Goal: Navigation & Orientation: Find specific page/section

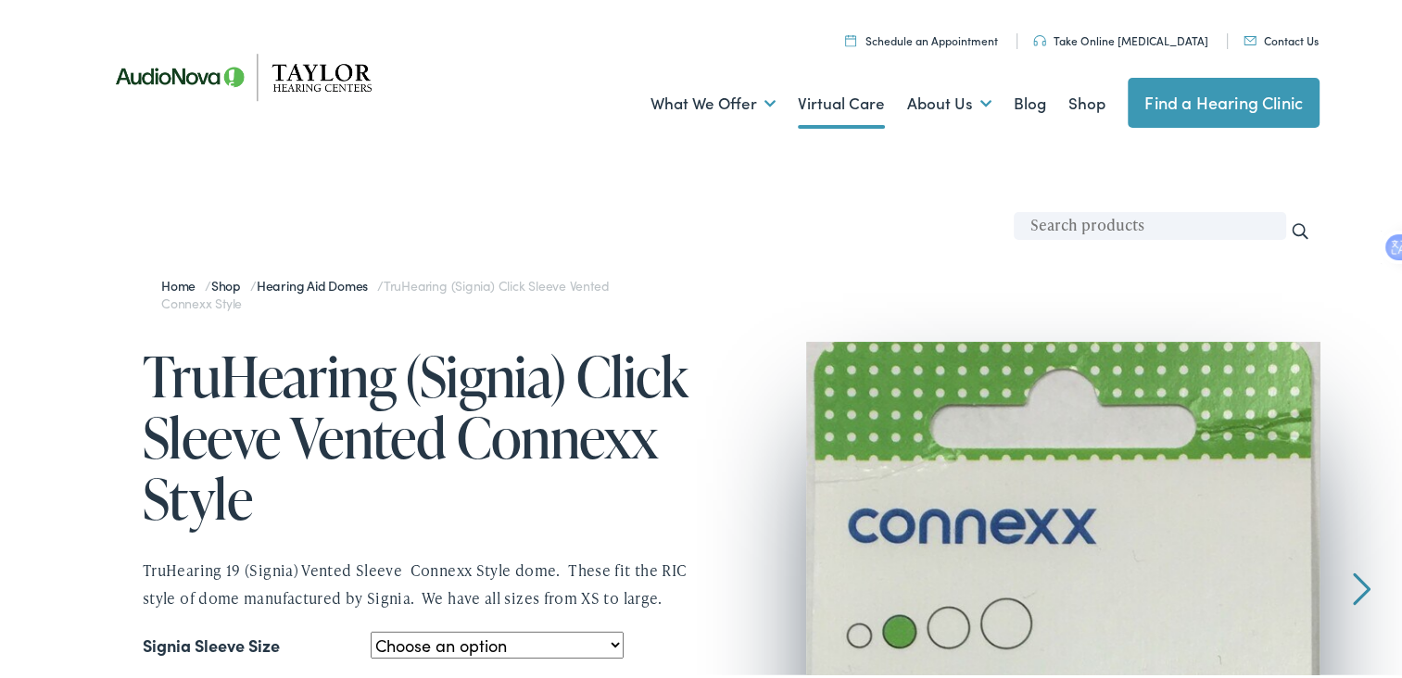
click at [808, 93] on link "Virtual Care" at bounding box center [841, 100] width 87 height 69
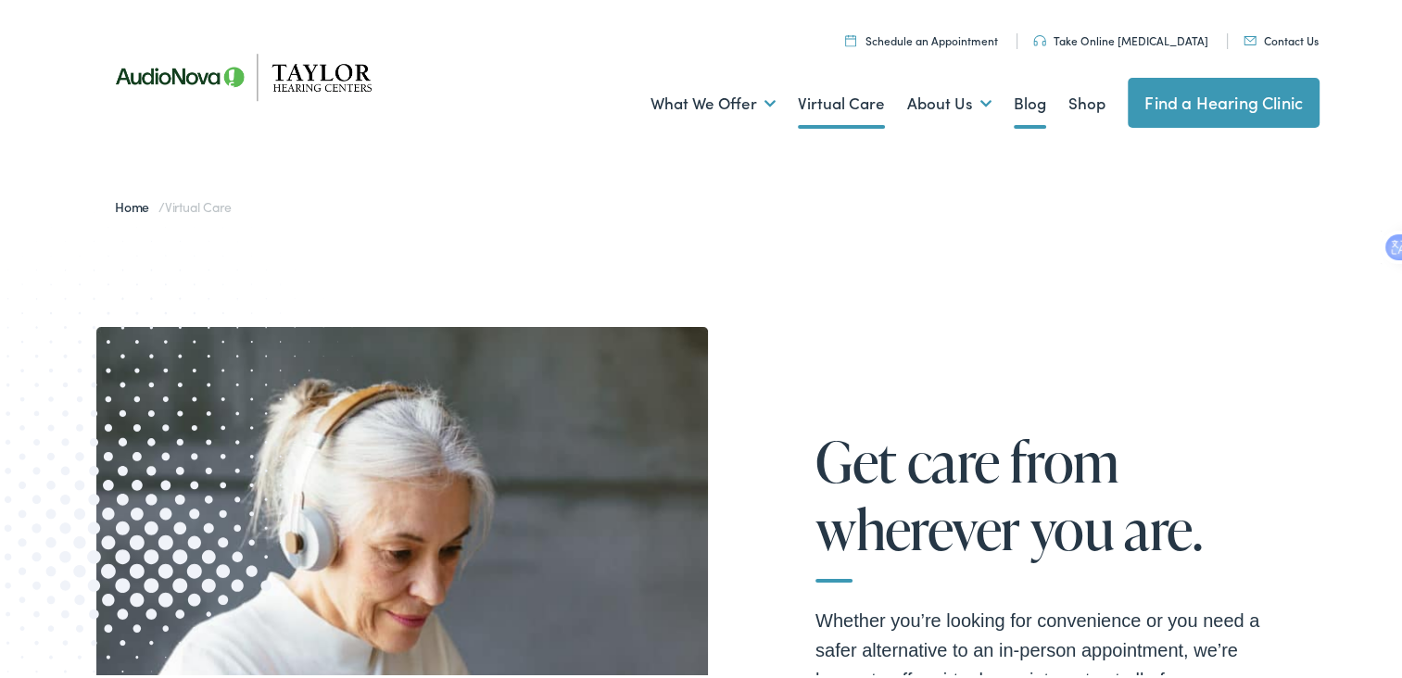
click at [1021, 91] on link "Blog" at bounding box center [1030, 100] width 32 height 69
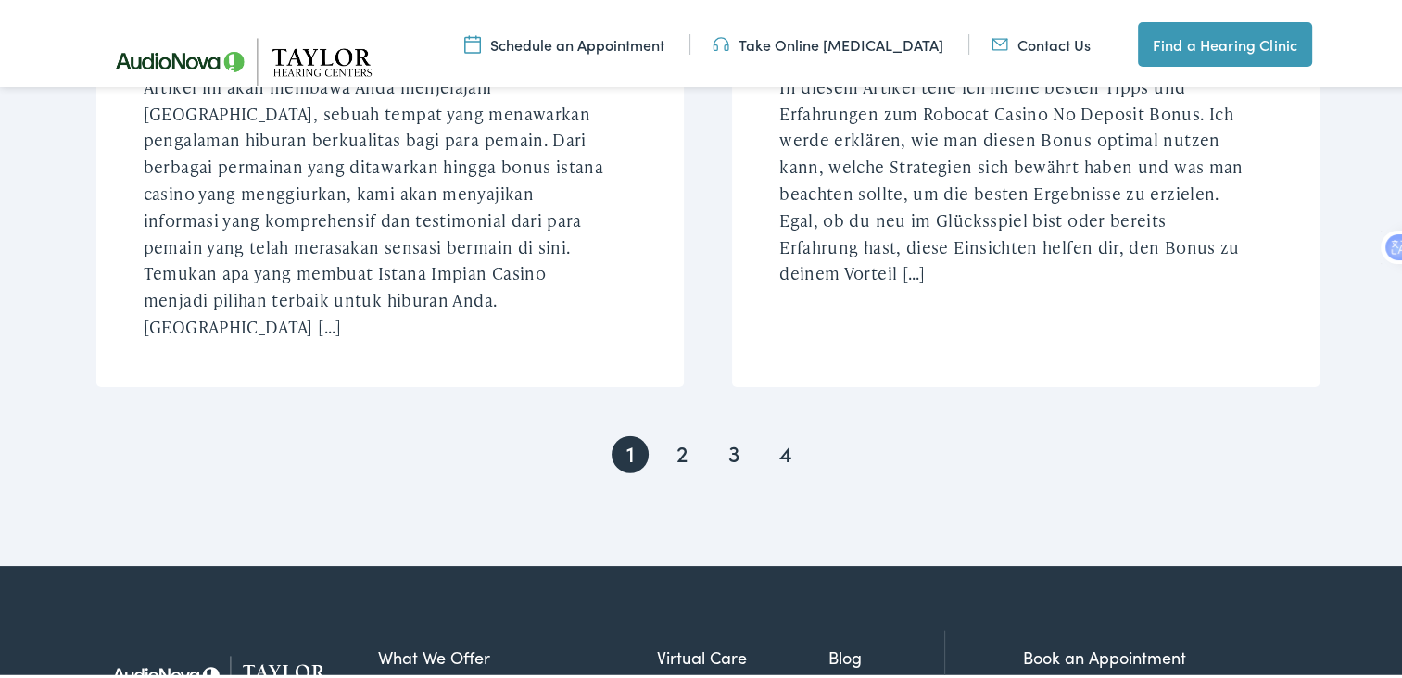
scroll to position [4263, 0]
